Goal: Information Seeking & Learning: Learn about a topic

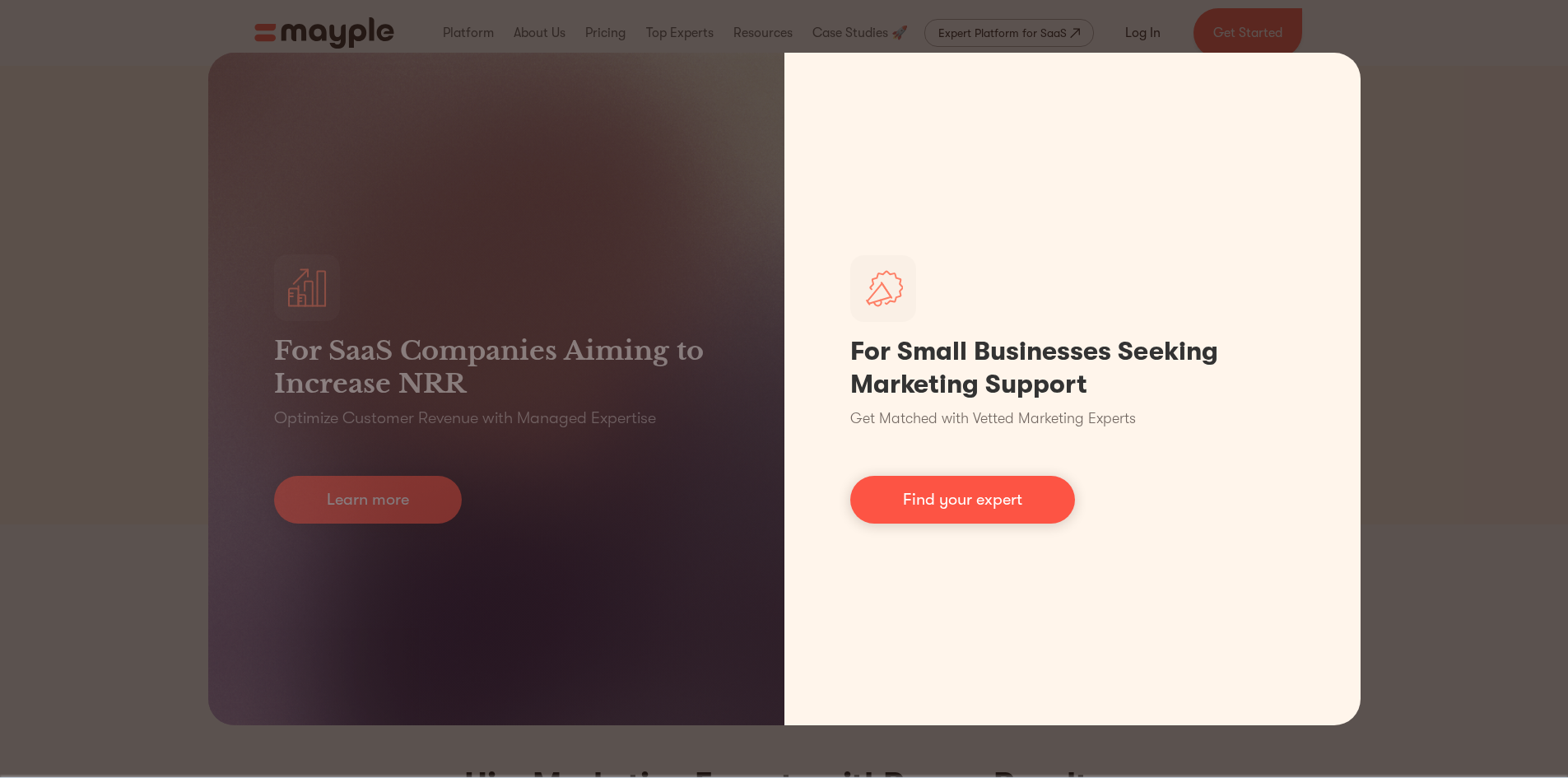
click at [998, 504] on link "Find your expert" at bounding box center [962, 500] width 224 height 48
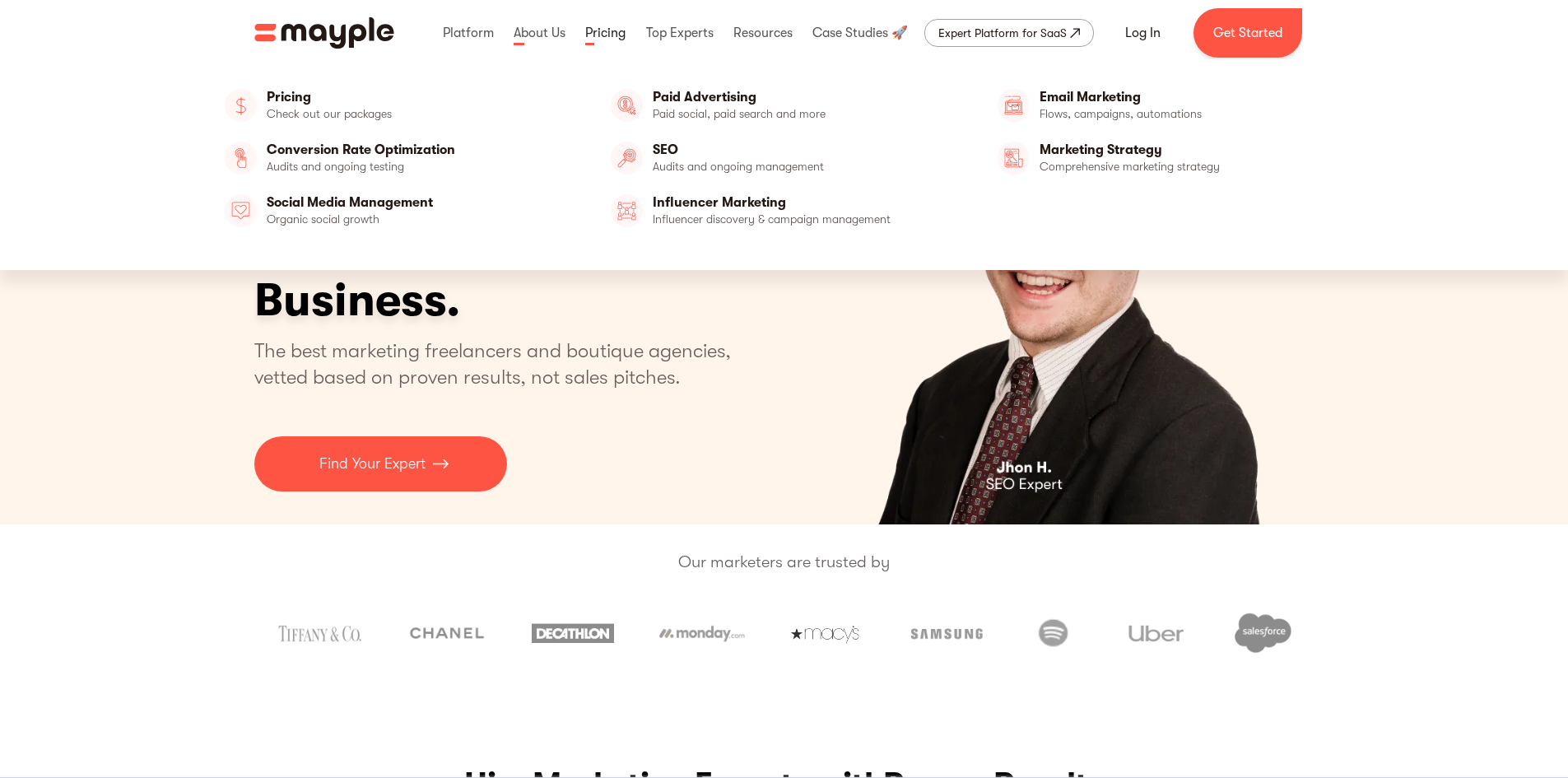
click at [601, 32] on link at bounding box center [605, 33] width 48 height 53
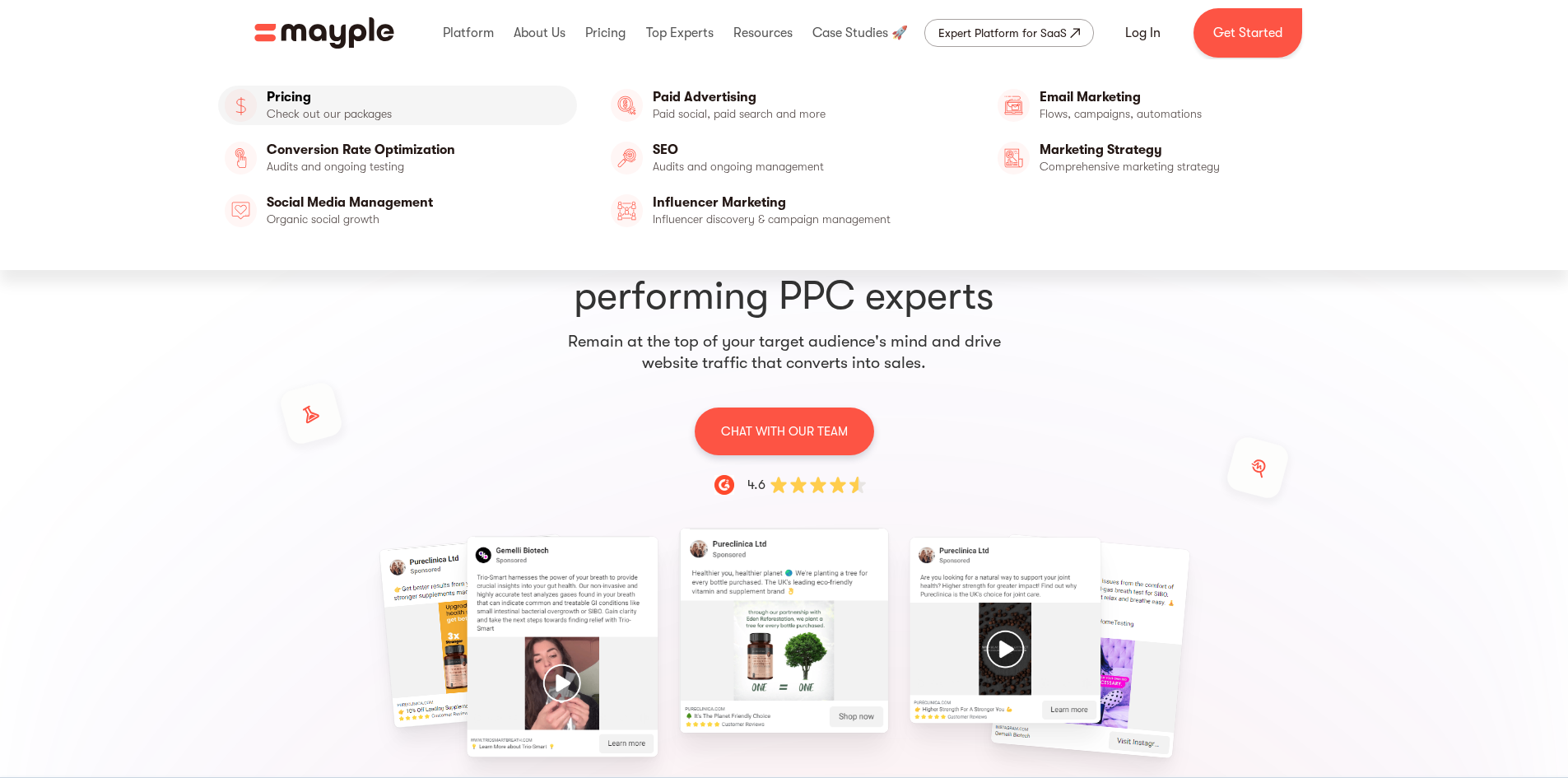
click at [350, 120] on link "Pricing" at bounding box center [398, 105] width 360 height 39
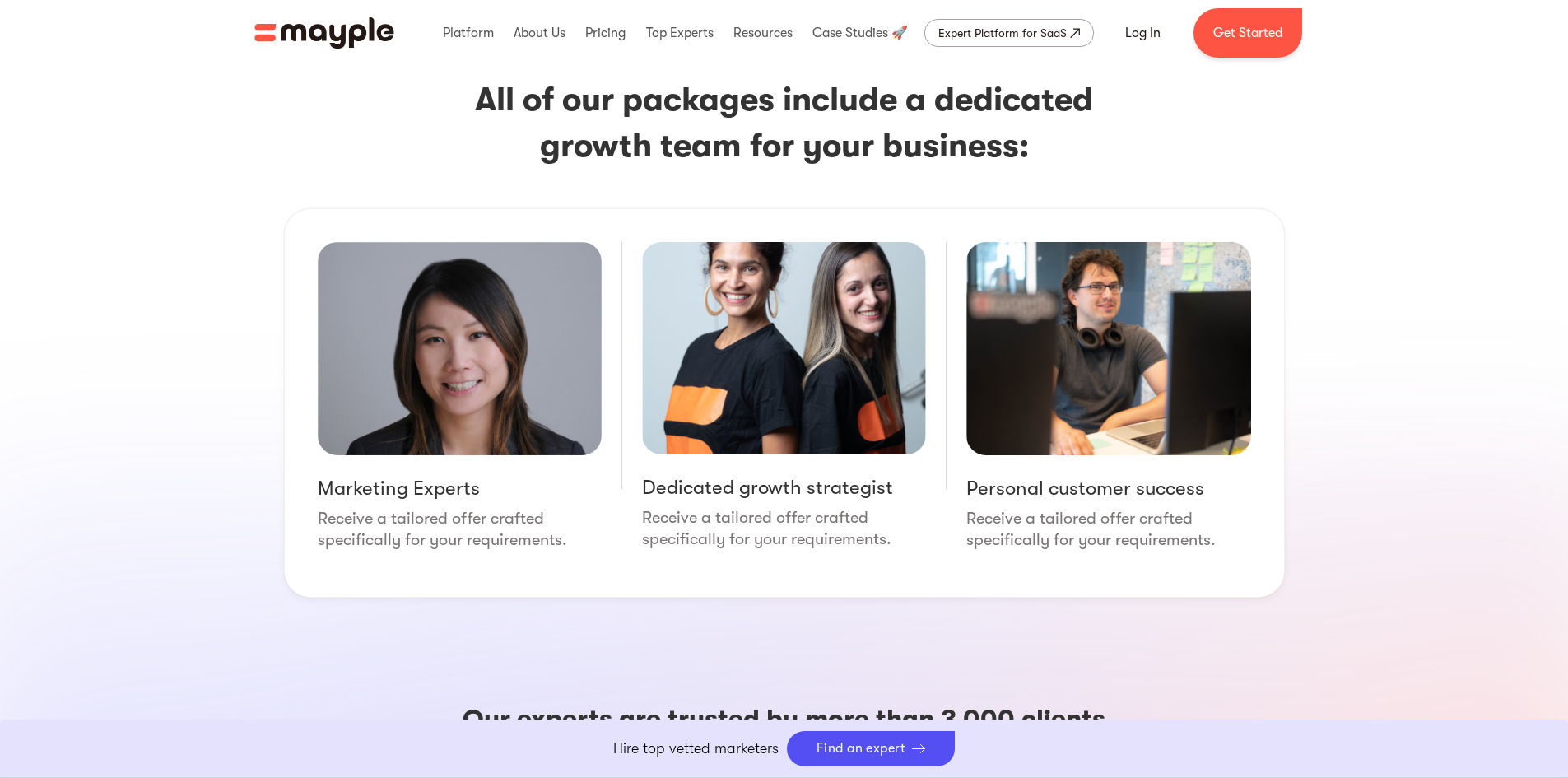
scroll to position [2306, 0]
